Goal: Check status: Check status

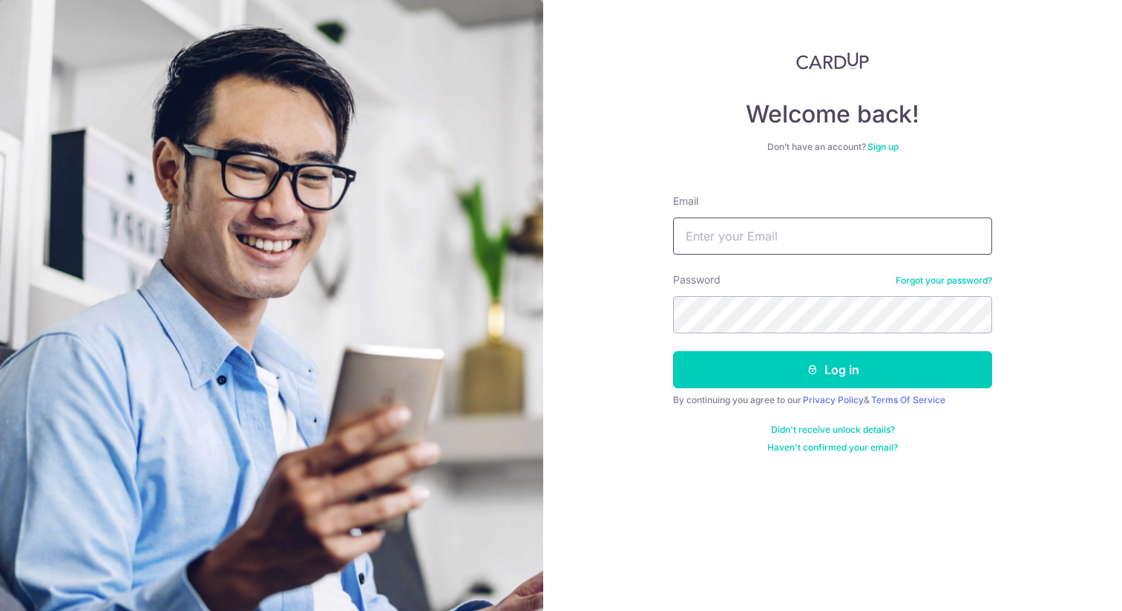
click at [782, 246] on input "Email" at bounding box center [832, 235] width 319 height 37
type input "[EMAIL_ADDRESS][DOMAIN_NAME]"
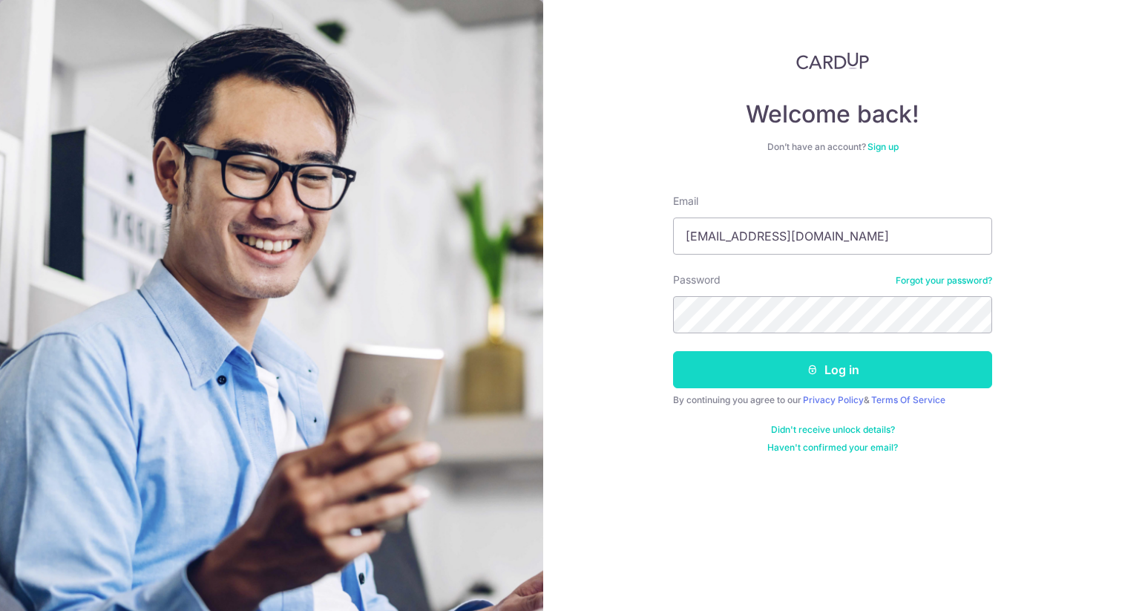
click at [828, 373] on button "Log in" at bounding box center [832, 369] width 319 height 37
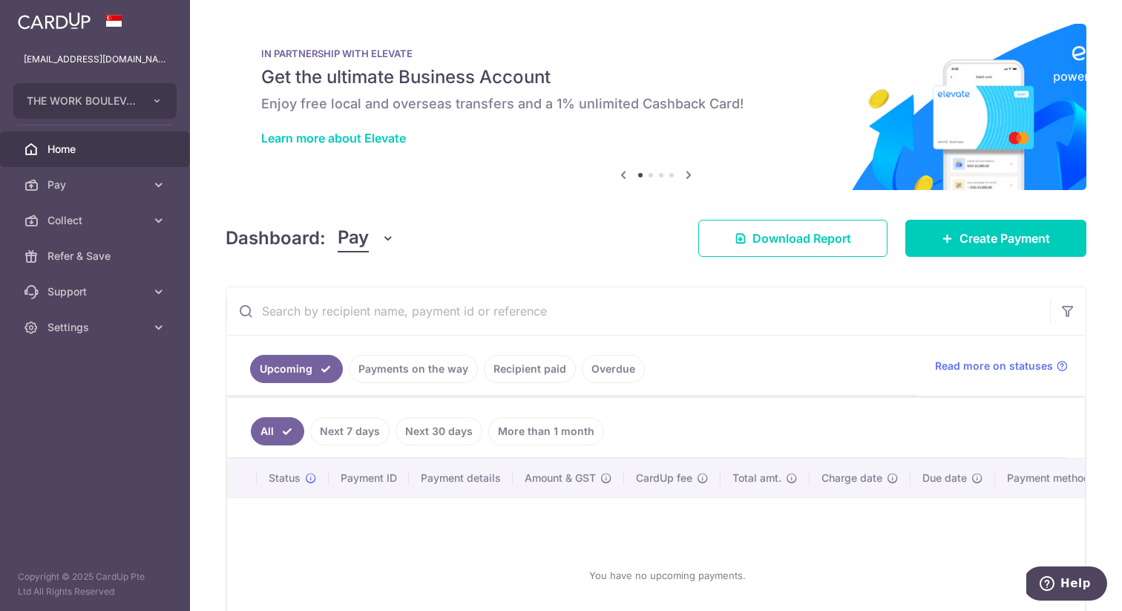
click at [514, 366] on link "Recipient paid" at bounding box center [530, 369] width 92 height 28
